Goal: Task Accomplishment & Management: Manage account settings

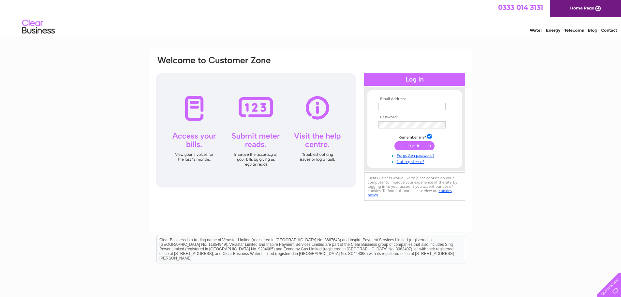
click at [411, 111] on td at bounding box center [415, 106] width 76 height 10
click at [414, 109] on input "text" at bounding box center [412, 107] width 68 height 8
type input "roshan@hariexports.com"
click at [394, 142] on input "submit" at bounding box center [414, 146] width 40 height 9
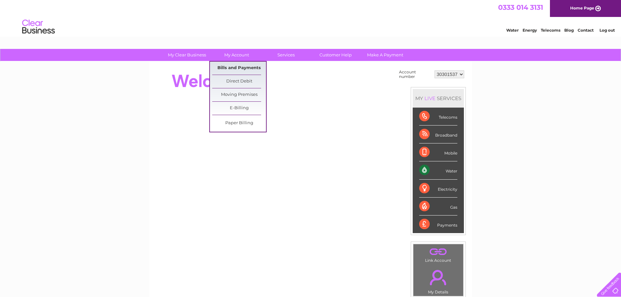
click at [234, 68] on link "Bills and Payments" at bounding box center [239, 68] width 54 height 13
click at [232, 68] on link "Bills and Payments" at bounding box center [239, 68] width 54 height 13
click at [242, 68] on link "Bills and Payments" at bounding box center [239, 68] width 54 height 13
click at [240, 110] on link "E-Billing" at bounding box center [239, 108] width 54 height 13
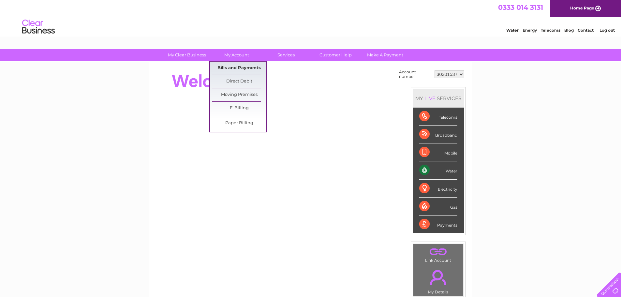
click at [241, 68] on link "Bills and Payments" at bounding box center [239, 68] width 54 height 13
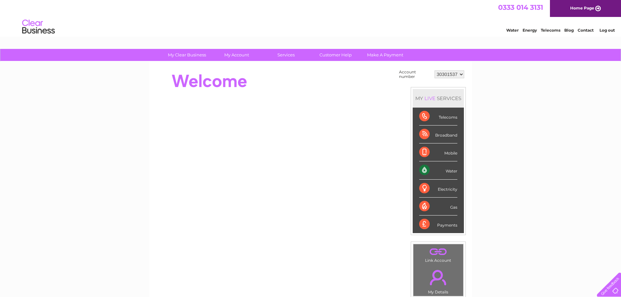
drag, startPoint x: 436, startPoint y: 76, endPoint x: 441, endPoint y: 75, distance: 4.7
click at [436, 76] on select "30301537" at bounding box center [449, 74] width 30 height 8
click at [441, 75] on select "30301537" at bounding box center [449, 74] width 30 height 8
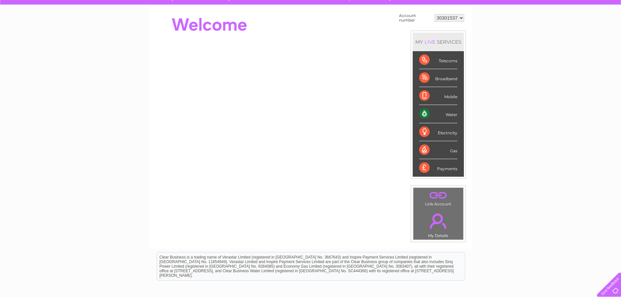
scroll to position [65, 0]
